Goal: Use online tool/utility: Utilize a website feature to perform a specific function

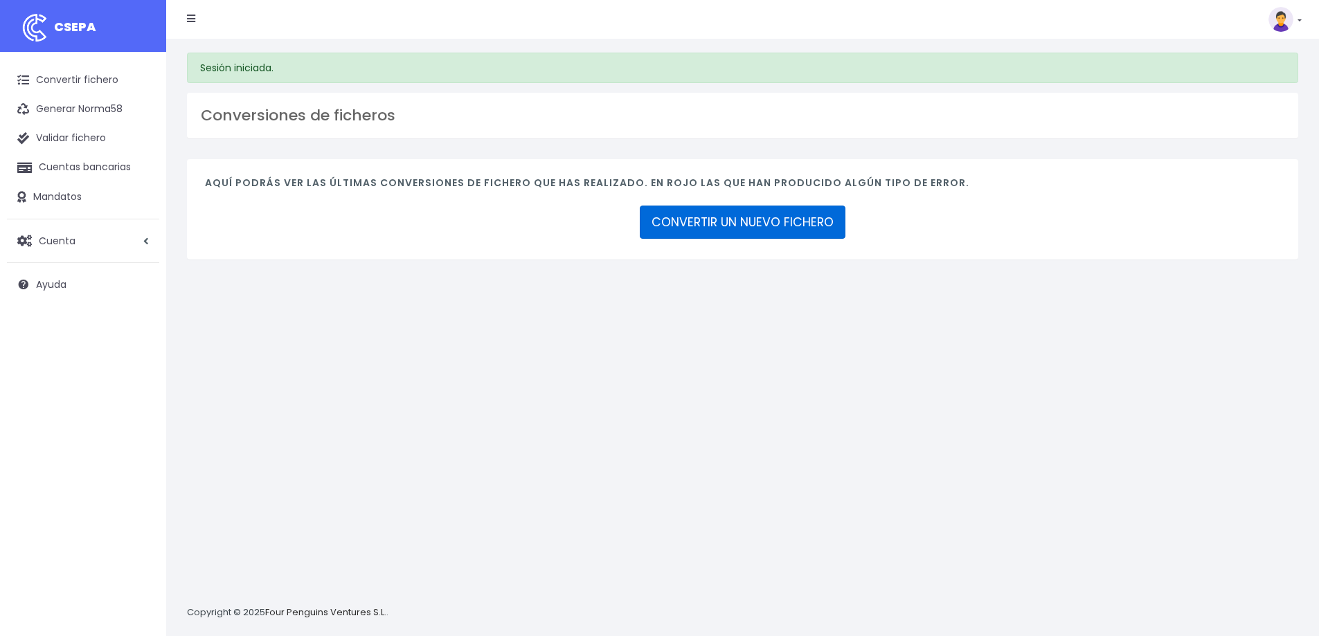
click at [798, 220] on link "CONVERTIR UN NUEVO FICHERO" at bounding box center [743, 222] width 206 height 33
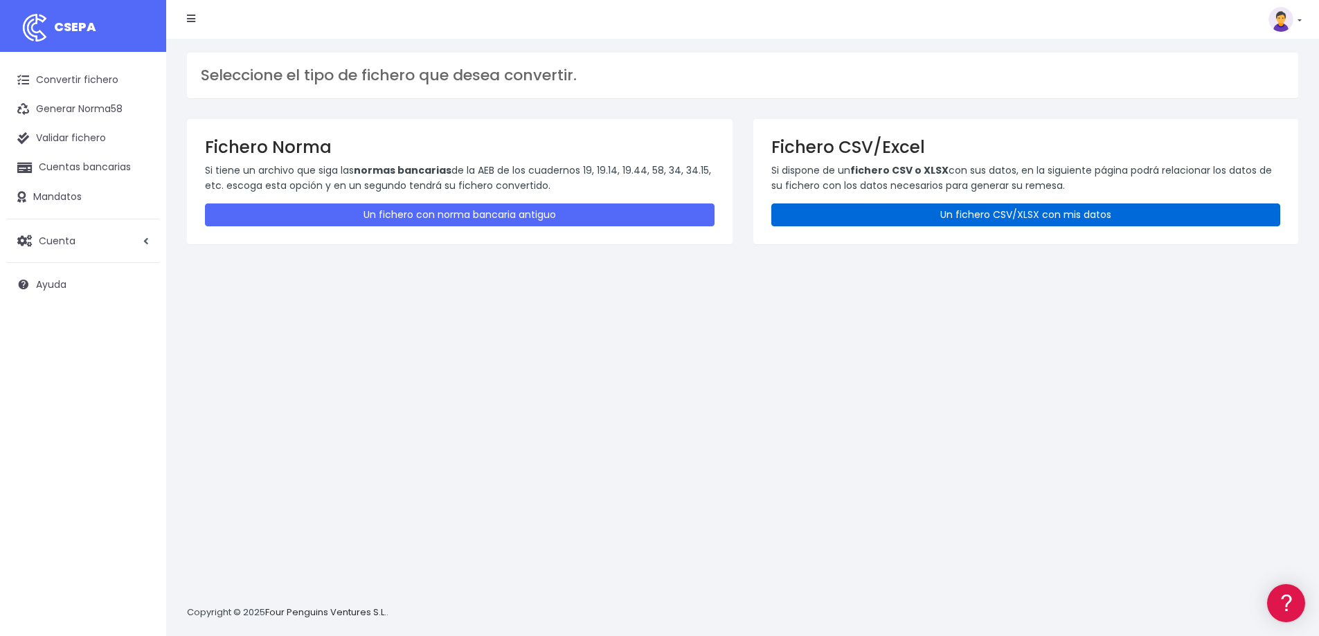
click at [987, 213] on link "Un fichero CSV/XLSX con mis datos" at bounding box center [1026, 215] width 510 height 23
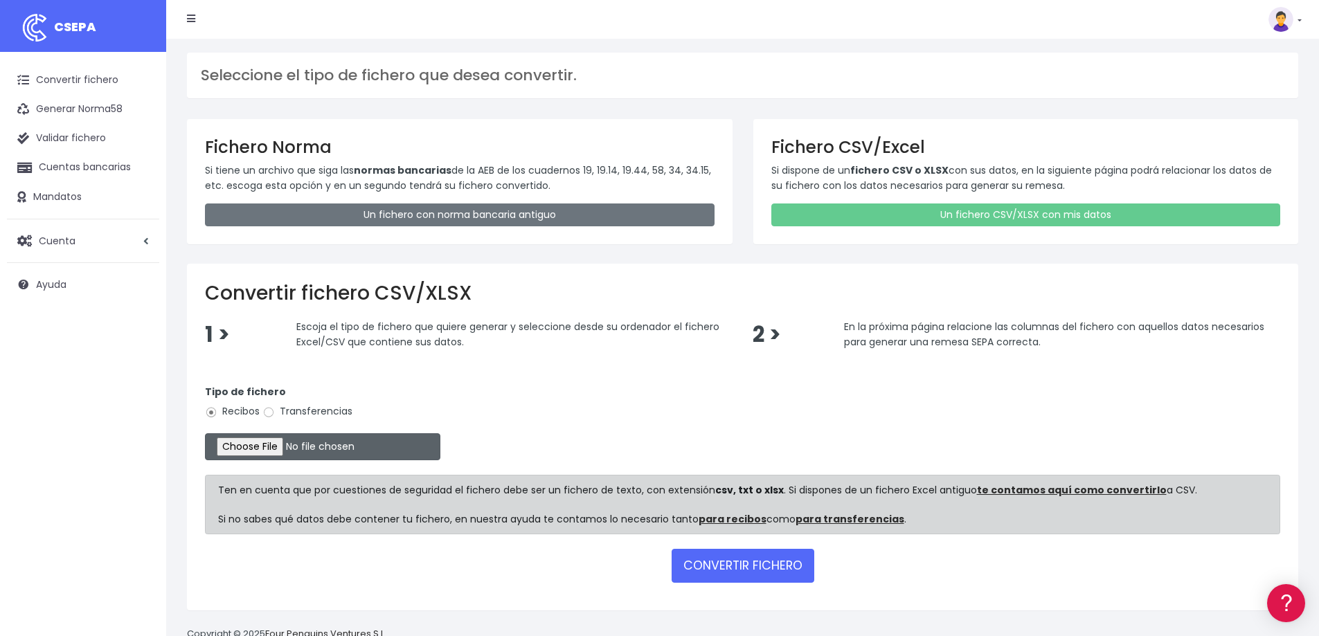
click at [310, 446] on input "file" at bounding box center [322, 446] width 235 height 27
type input "C:\fakepath\2025_10_01 remesa LLOGUER - OCTUBRE C (cobrar dia 1); 1 rebuts, 824…"
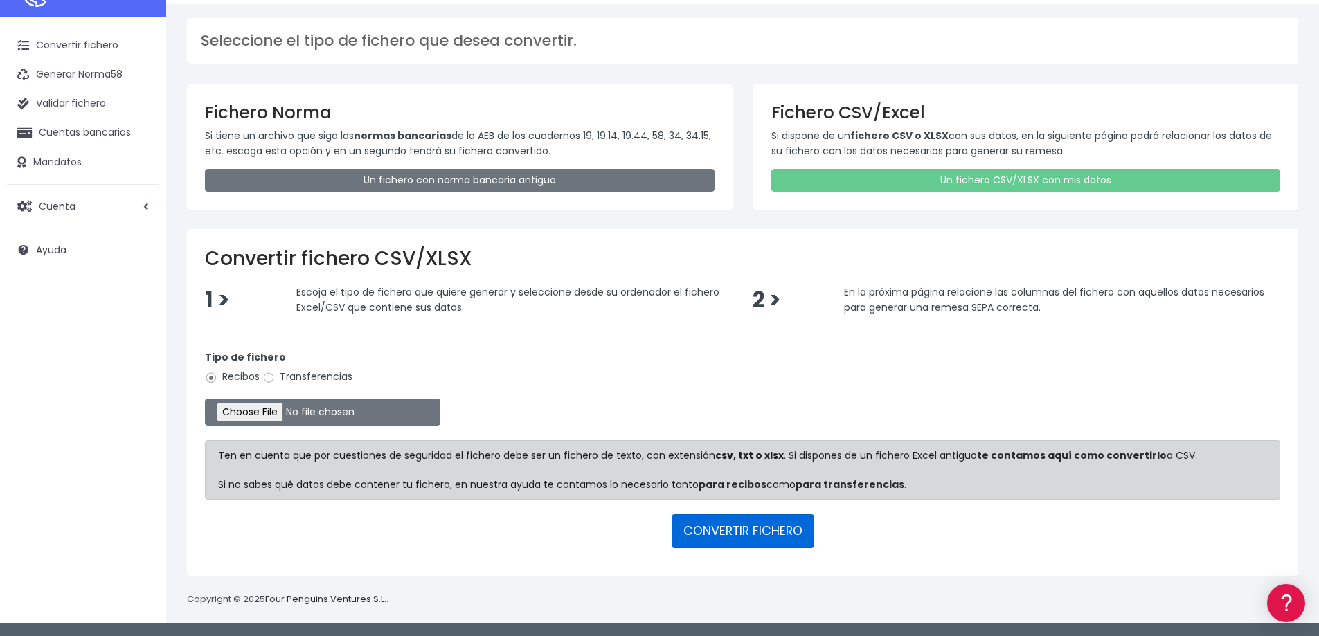
click at [762, 532] on button "CONVERTIR FICHERO" at bounding box center [743, 531] width 143 height 33
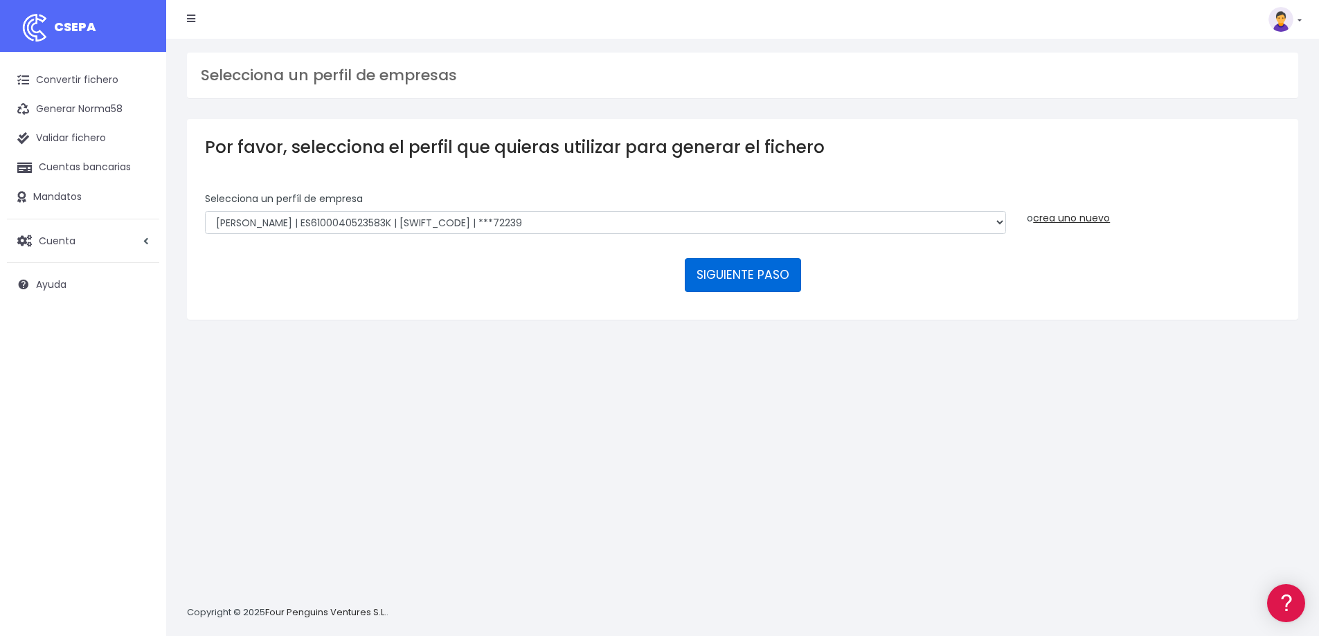
click at [769, 273] on button "SIGUIENTE PASO" at bounding box center [743, 274] width 116 height 33
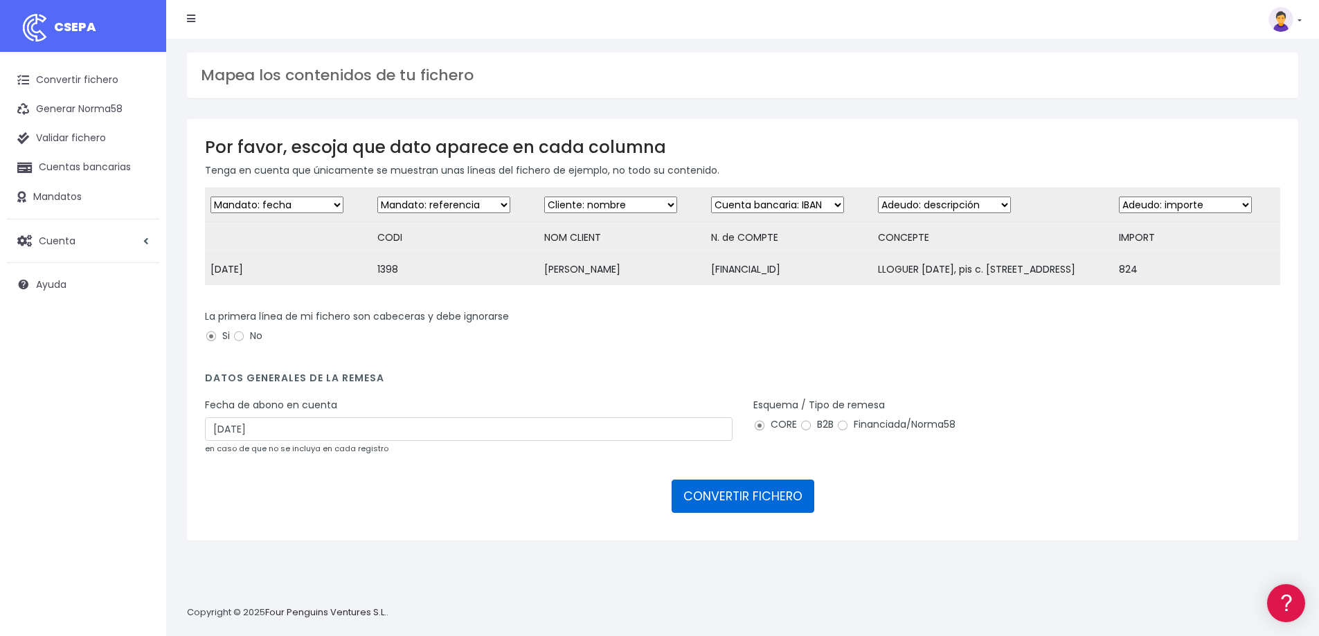
click at [752, 504] on button "CONVERTIR FICHERO" at bounding box center [743, 496] width 143 height 33
click at [748, 508] on button "CONVERTIR FICHERO" at bounding box center [743, 496] width 143 height 33
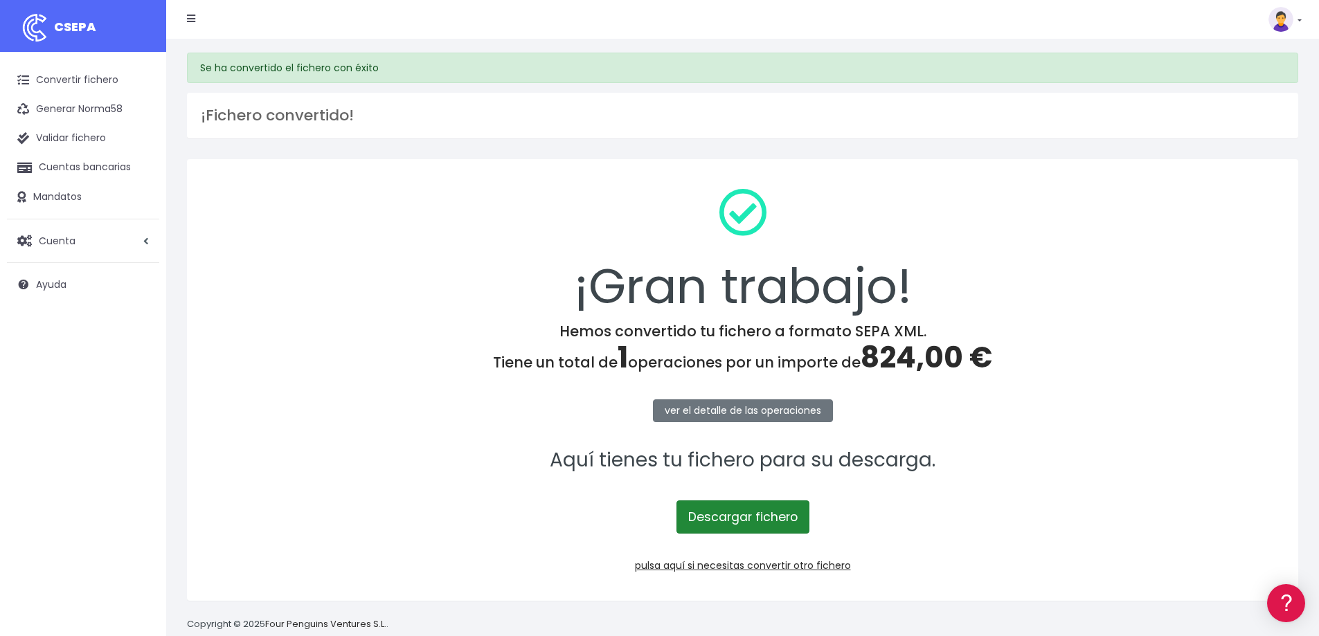
click at [737, 517] on link "Descargar fichero" at bounding box center [743, 517] width 133 height 33
